Goal: Obtain resource: Download file/media

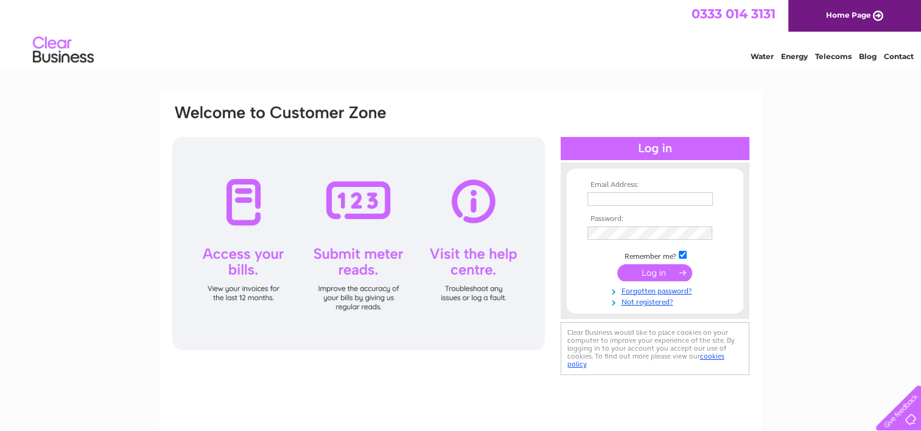
type input "paul@thenugroup.co.uk"
click at [642, 272] on input "submit" at bounding box center [654, 272] width 75 height 17
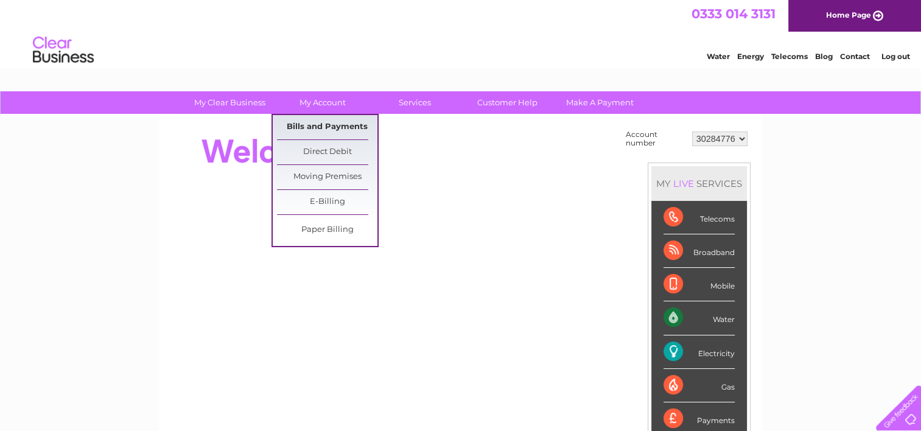
click at [331, 122] on link "Bills and Payments" at bounding box center [327, 127] width 100 height 24
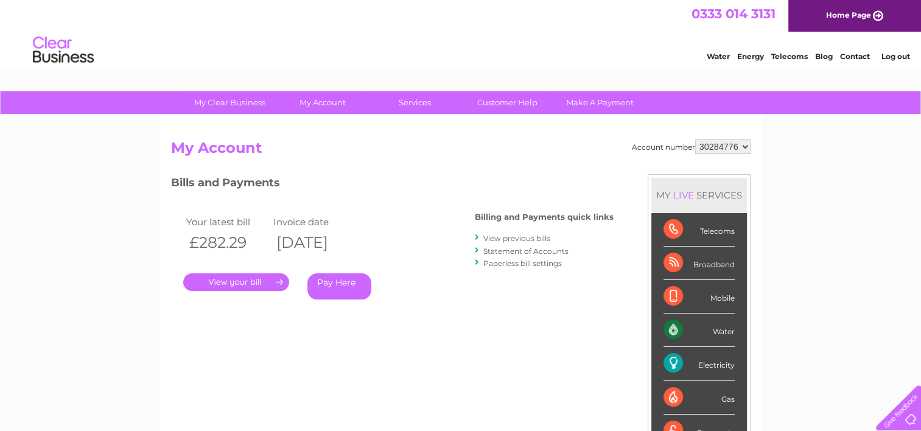
click at [227, 279] on link "." at bounding box center [236, 282] width 106 height 18
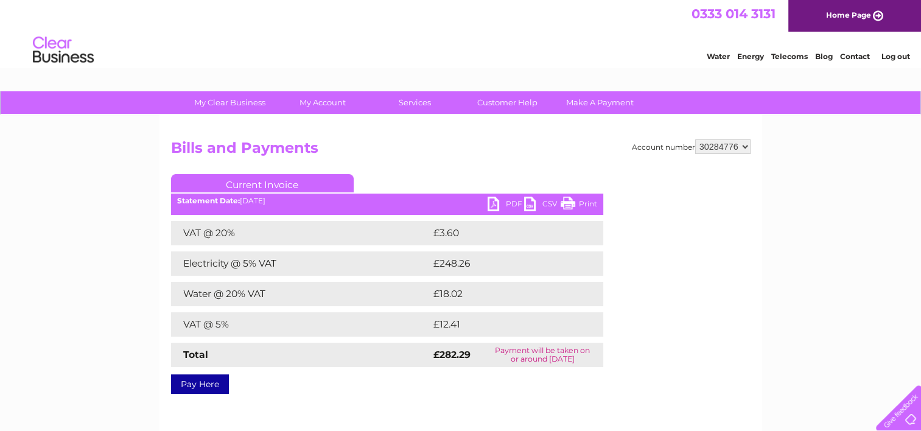
click at [500, 203] on link "PDF" at bounding box center [506, 206] width 37 height 18
click at [509, 202] on link "PDF" at bounding box center [506, 206] width 37 height 18
click at [897, 55] on link "Log out" at bounding box center [895, 56] width 29 height 9
